Goal: Communication & Community: Share content

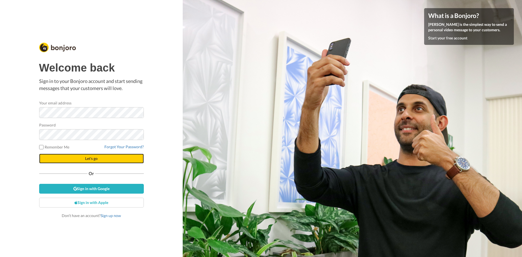
click at [102, 158] on button "Let's go" at bounding box center [91, 159] width 105 height 10
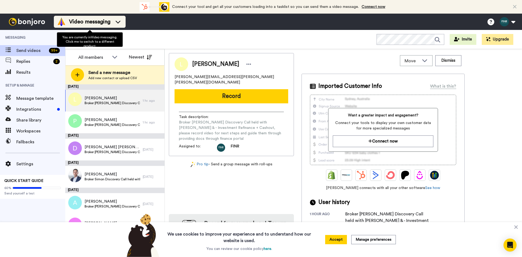
click at [92, 24] on span "Video messaging" at bounding box center [89, 22] width 41 height 8
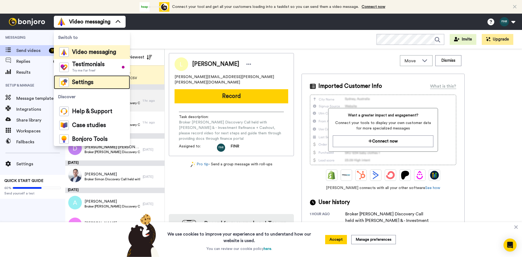
click at [81, 85] on span "Settings" at bounding box center [82, 82] width 21 height 5
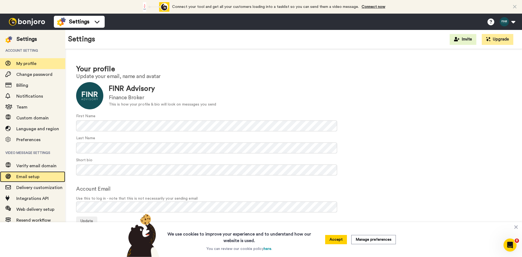
click at [29, 177] on span "Email setup" at bounding box center [27, 177] width 23 height 4
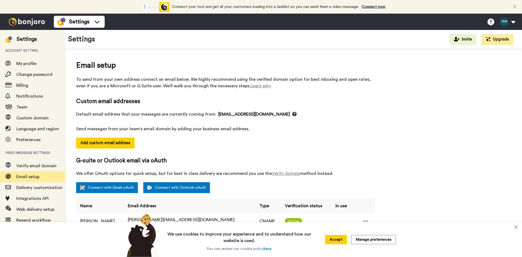
select select "146163"
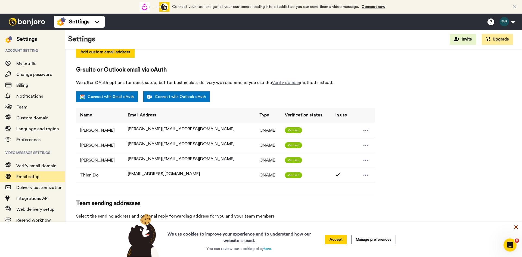
click at [517, 227] on icon at bounding box center [517, 227] width 4 height 4
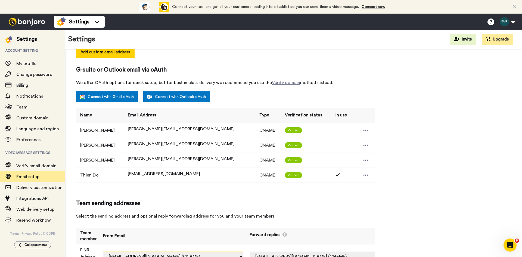
click at [230, 252] on select "derrick@finradvisory.com.au (CNAME) finr.advisory@inbound.bonjoromail.com (Defa…" at bounding box center [173, 257] width 140 height 10
select select "159155"
drag, startPoint x: 344, startPoint y: 250, endPoint x: 340, endPoint y: 249, distance: 3.7
click at [344, 252] on select "Off derrick@finradvisory.com.au (CNAME) paul@finradvisory.com.au (CNAME) simon@…" at bounding box center [320, 257] width 140 height 10
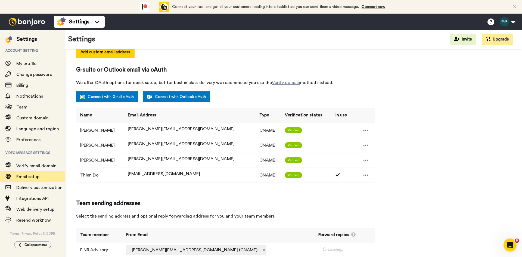
select select "159155"
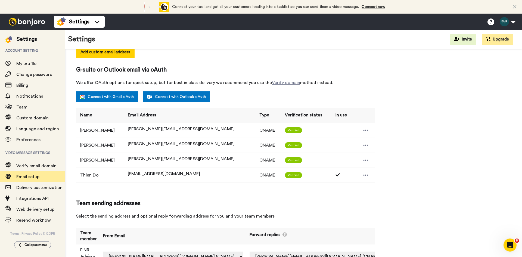
click at [428, 209] on div "Email setup To send from your own address connect an email below. We highly rec…" at bounding box center [293, 121] width 435 height 305
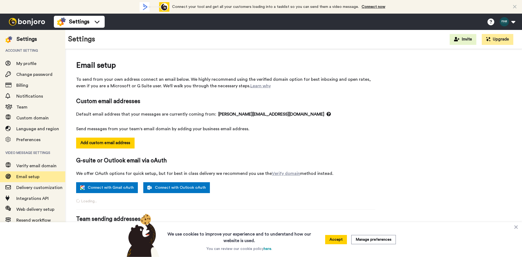
select select "159155"
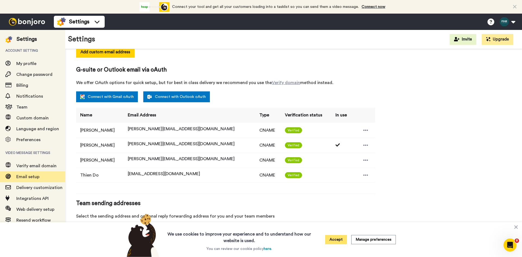
click at [339, 238] on button "Accept" at bounding box center [336, 239] width 22 height 9
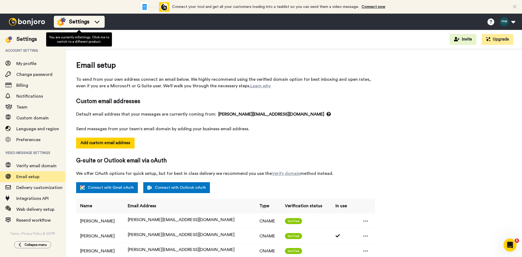
click at [86, 20] on span "Settings" at bounding box center [79, 22] width 20 height 8
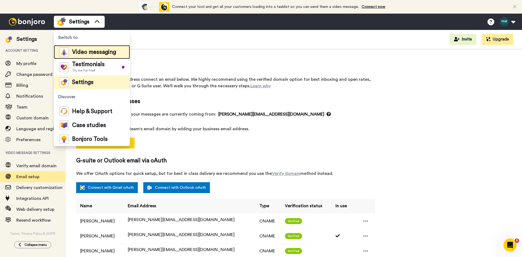
click at [86, 49] on span "Video messaging" at bounding box center [94, 51] width 44 height 5
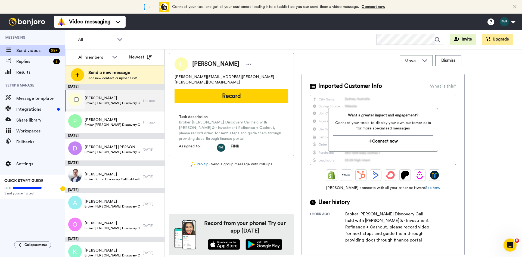
click at [113, 104] on span "Broker [PERSON_NAME] Discovery Call held with [PERSON_NAME] & - Investment Refi…" at bounding box center [112, 103] width 55 height 4
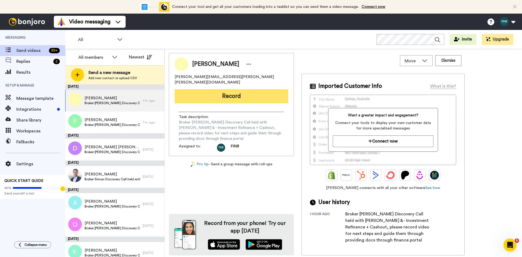
click at [192, 92] on button "Record" at bounding box center [232, 96] width 114 height 14
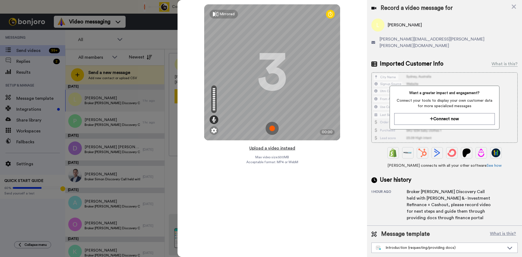
click at [256, 148] on button "Upload a video instead" at bounding box center [272, 148] width 49 height 7
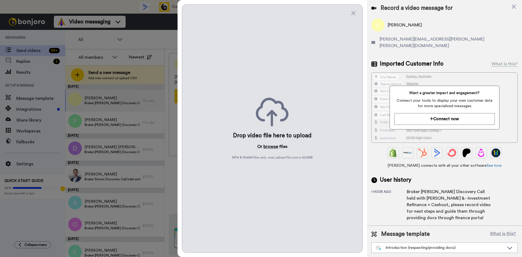
click at [270, 147] on button "browse" at bounding box center [271, 146] width 15 height 7
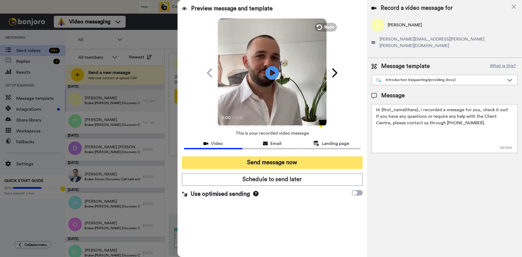
click at [262, 163] on button "Send message now" at bounding box center [272, 162] width 181 height 13
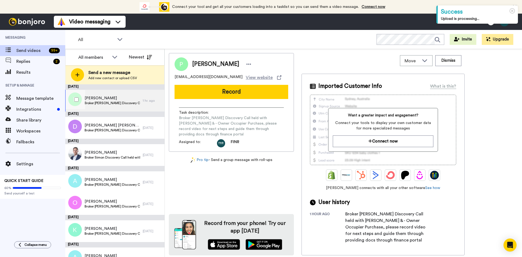
click at [112, 101] on span "[PERSON_NAME]" at bounding box center [112, 97] width 55 height 5
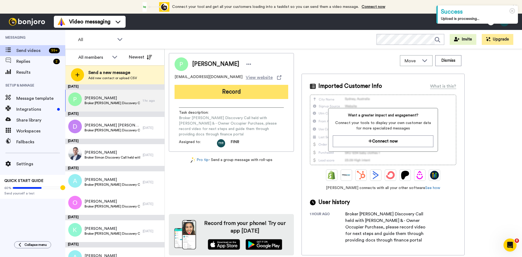
click at [236, 93] on button "Record" at bounding box center [232, 92] width 114 height 14
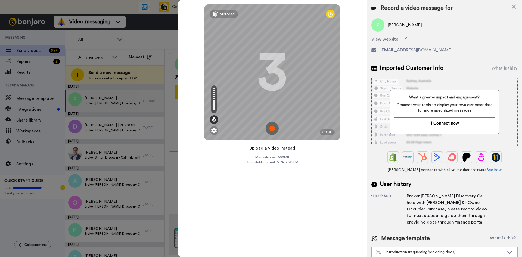
click at [265, 148] on button "Upload a video instead" at bounding box center [272, 148] width 49 height 7
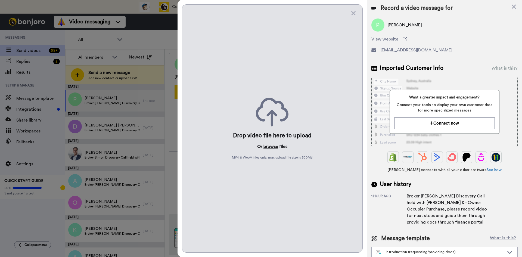
click at [265, 145] on button "browse" at bounding box center [271, 146] width 15 height 7
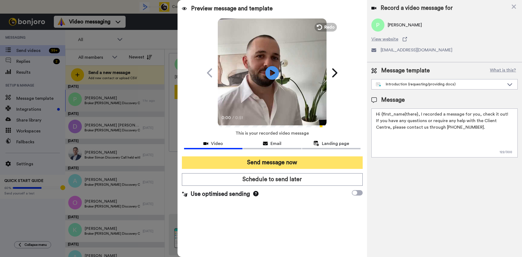
click at [286, 163] on button "Send message now" at bounding box center [272, 162] width 181 height 13
